Goal: Task Accomplishment & Management: Use online tool/utility

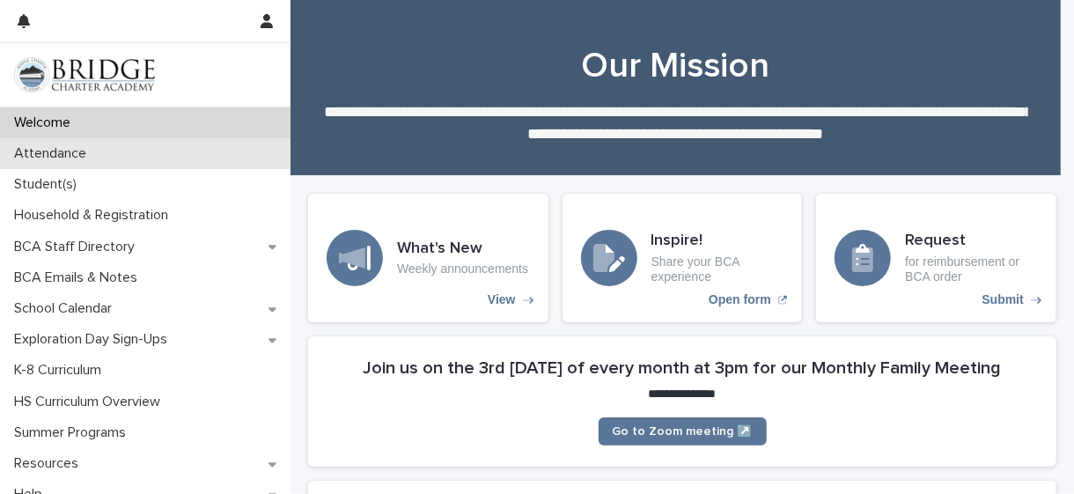
click at [62, 159] on p "Attendance" at bounding box center [53, 153] width 93 height 17
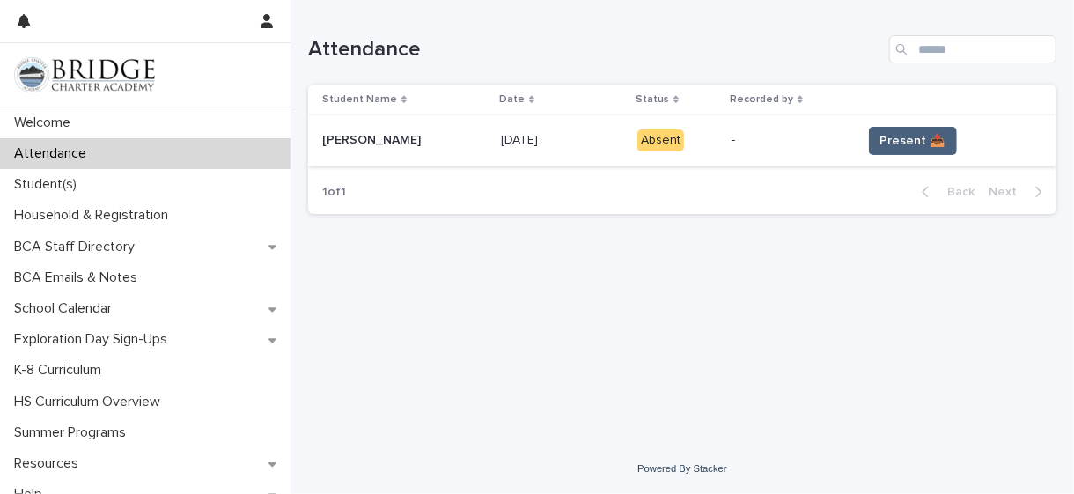
click at [916, 150] on button "Present 📥" at bounding box center [913, 141] width 88 height 28
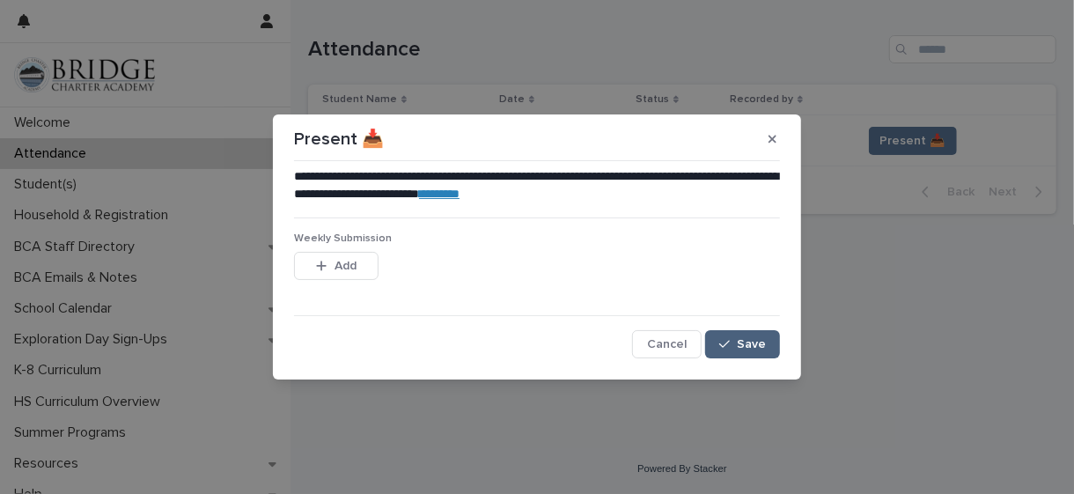
click at [742, 339] on span "Save" at bounding box center [751, 344] width 29 height 12
